Goal: Navigation & Orientation: Find specific page/section

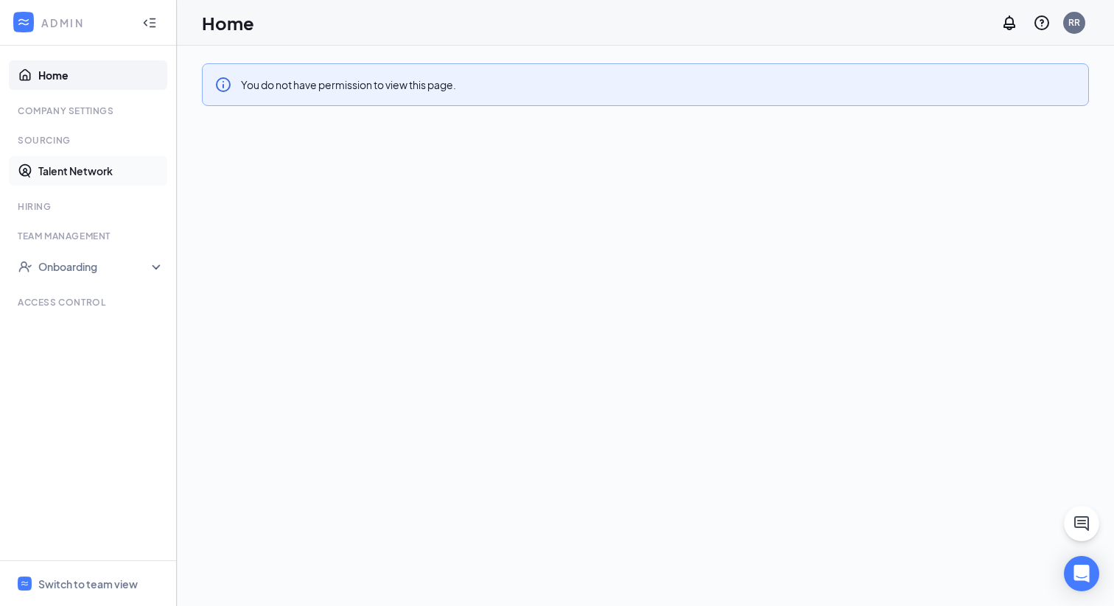
click at [72, 171] on link "Talent Network" at bounding box center [101, 170] width 126 height 29
click at [62, 172] on link "Talent Network" at bounding box center [101, 170] width 126 height 29
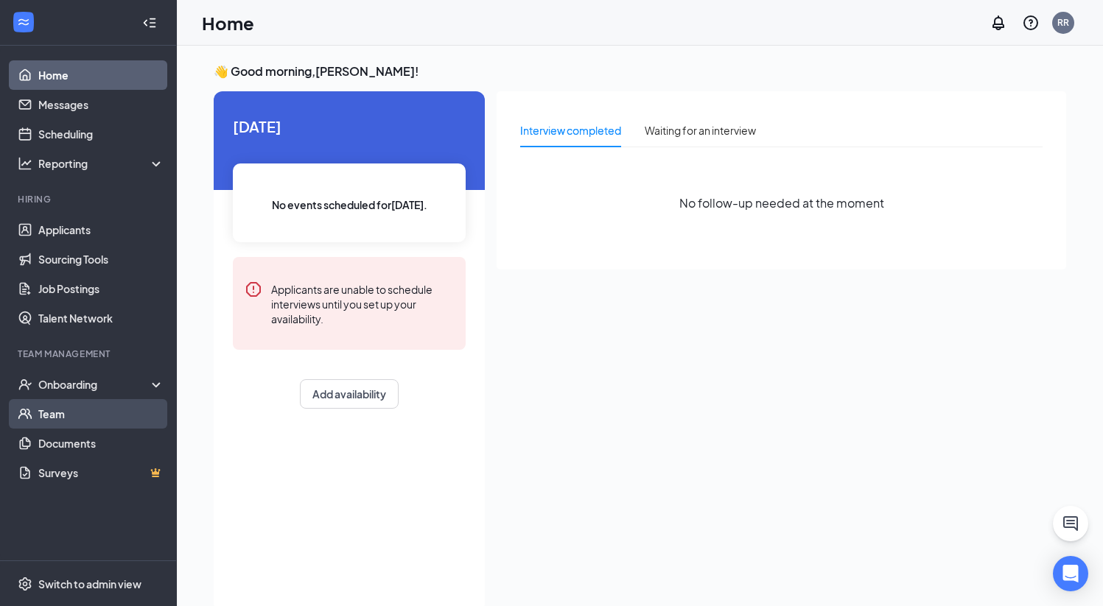
click at [49, 413] on link "Team" at bounding box center [101, 413] width 126 height 29
